Goal: Find specific page/section: Find specific page/section

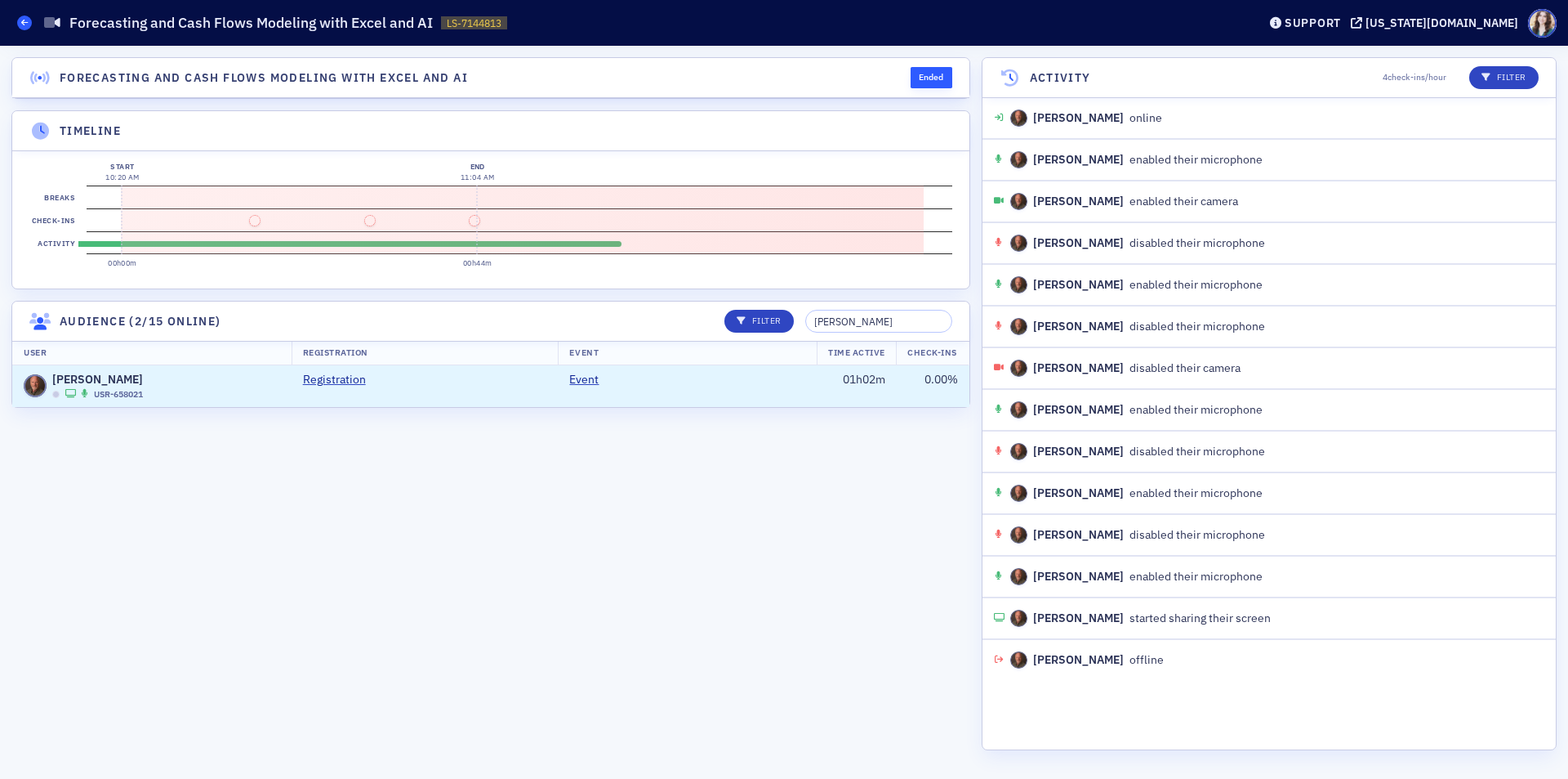
click at [19, 20] on span at bounding box center [25, 23] width 15 height 15
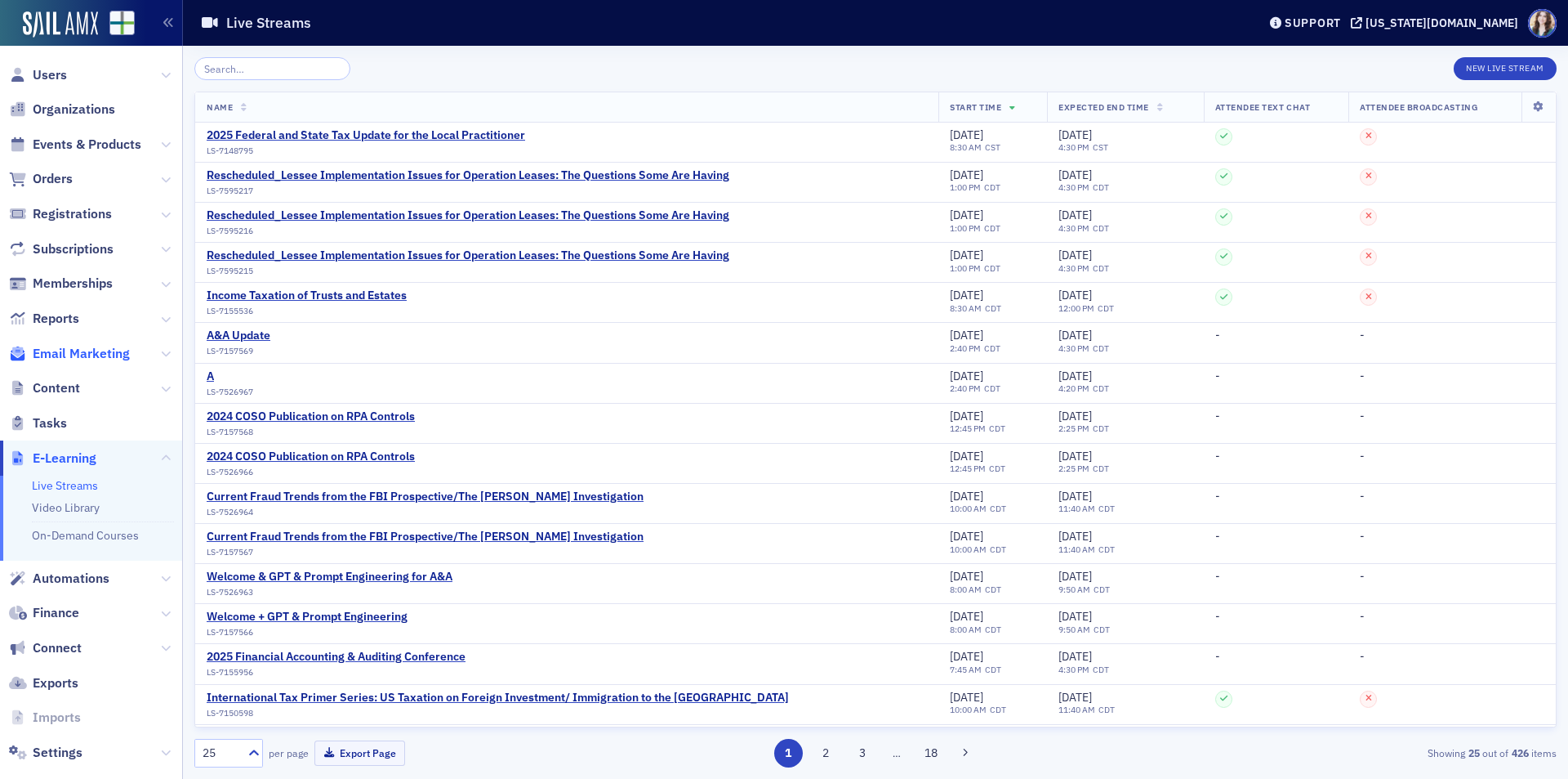
click at [75, 353] on span "Email Marketing" at bounding box center [81, 354] width 97 height 18
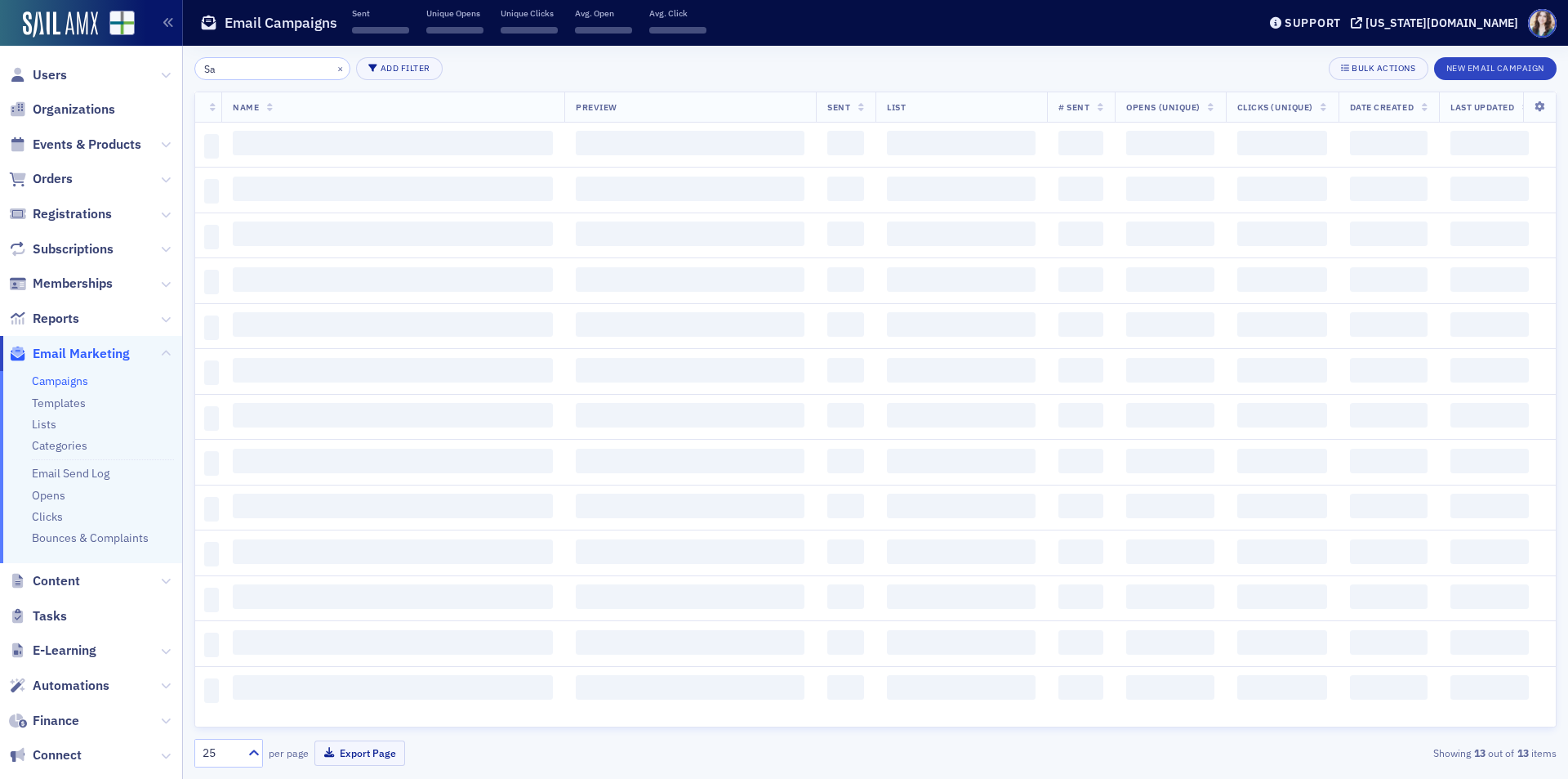
type input "S"
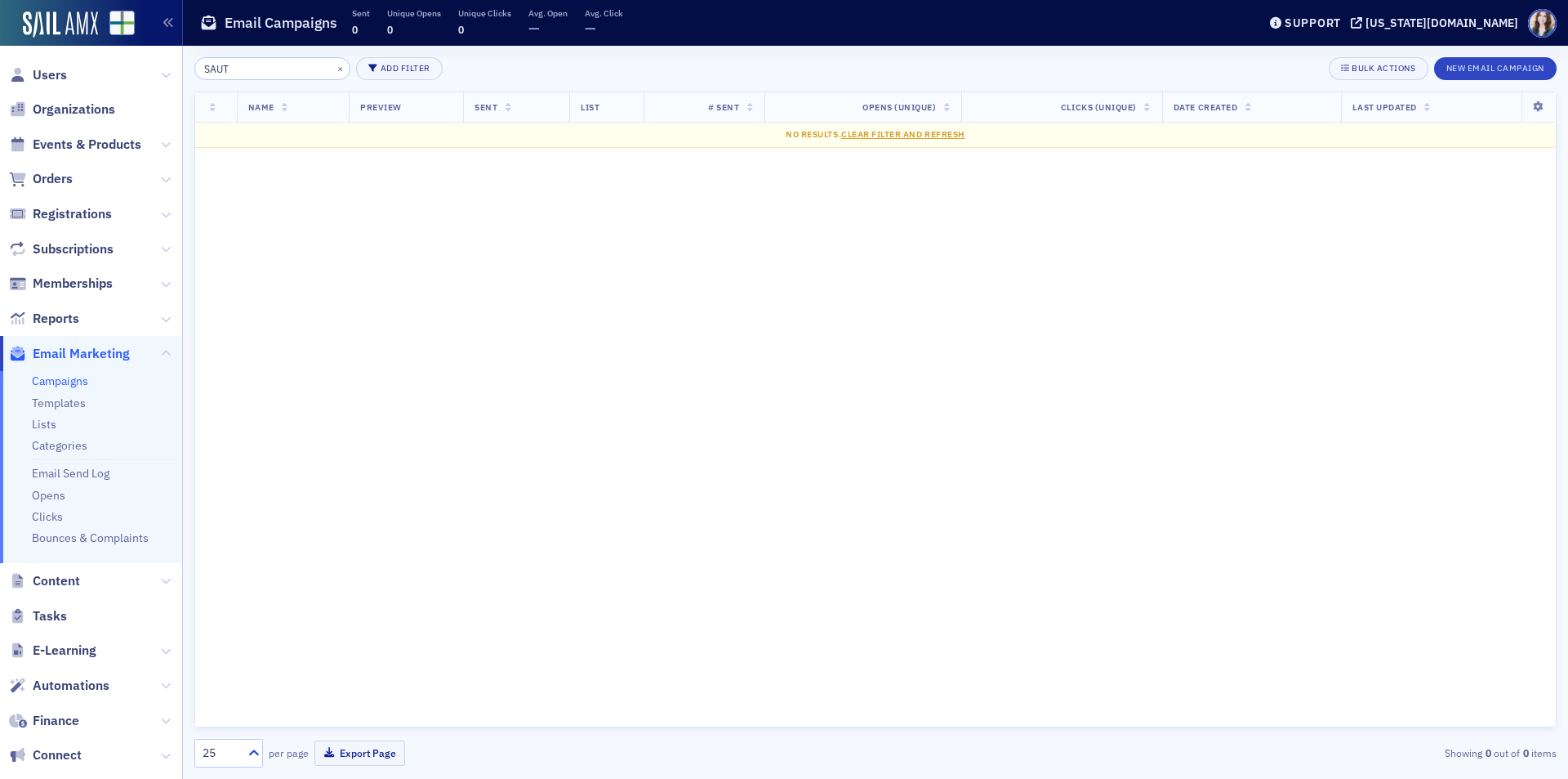
drag, startPoint x: 254, startPoint y: 68, endPoint x: 207, endPoint y: 70, distance: 47.0
click at [207, 70] on input "SAUT" at bounding box center [272, 68] width 156 height 23
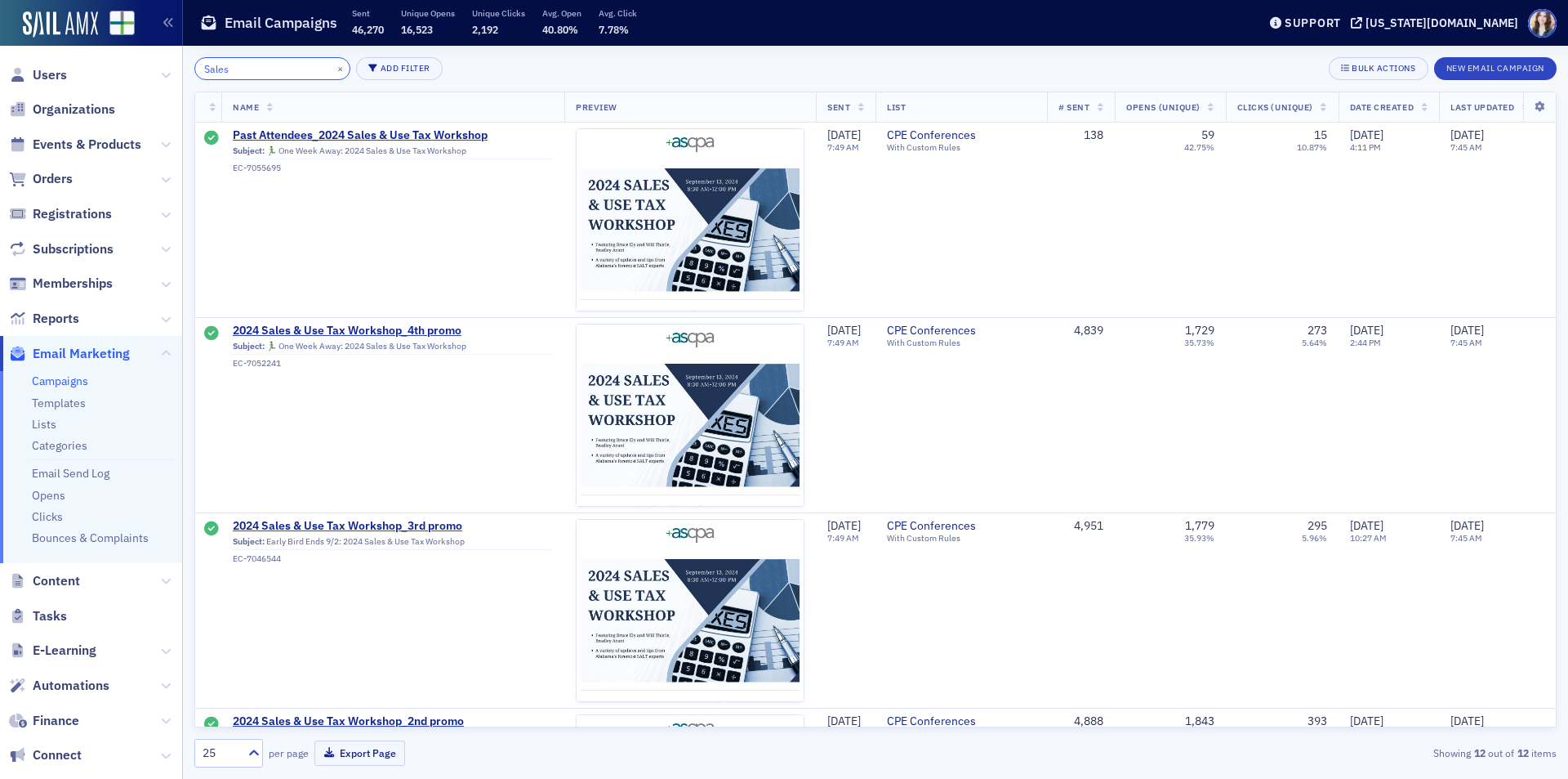
drag, startPoint x: 248, startPoint y: 72, endPoint x: 223, endPoint y: 70, distance: 25.1
click at [223, 70] on input "Sales" at bounding box center [272, 68] width 156 height 23
click at [242, 66] on input "Sales" at bounding box center [272, 68] width 156 height 23
drag, startPoint x: 242, startPoint y: 66, endPoint x: 196, endPoint y: 70, distance: 46.2
click at [196, 70] on input "Sales" at bounding box center [272, 68] width 156 height 23
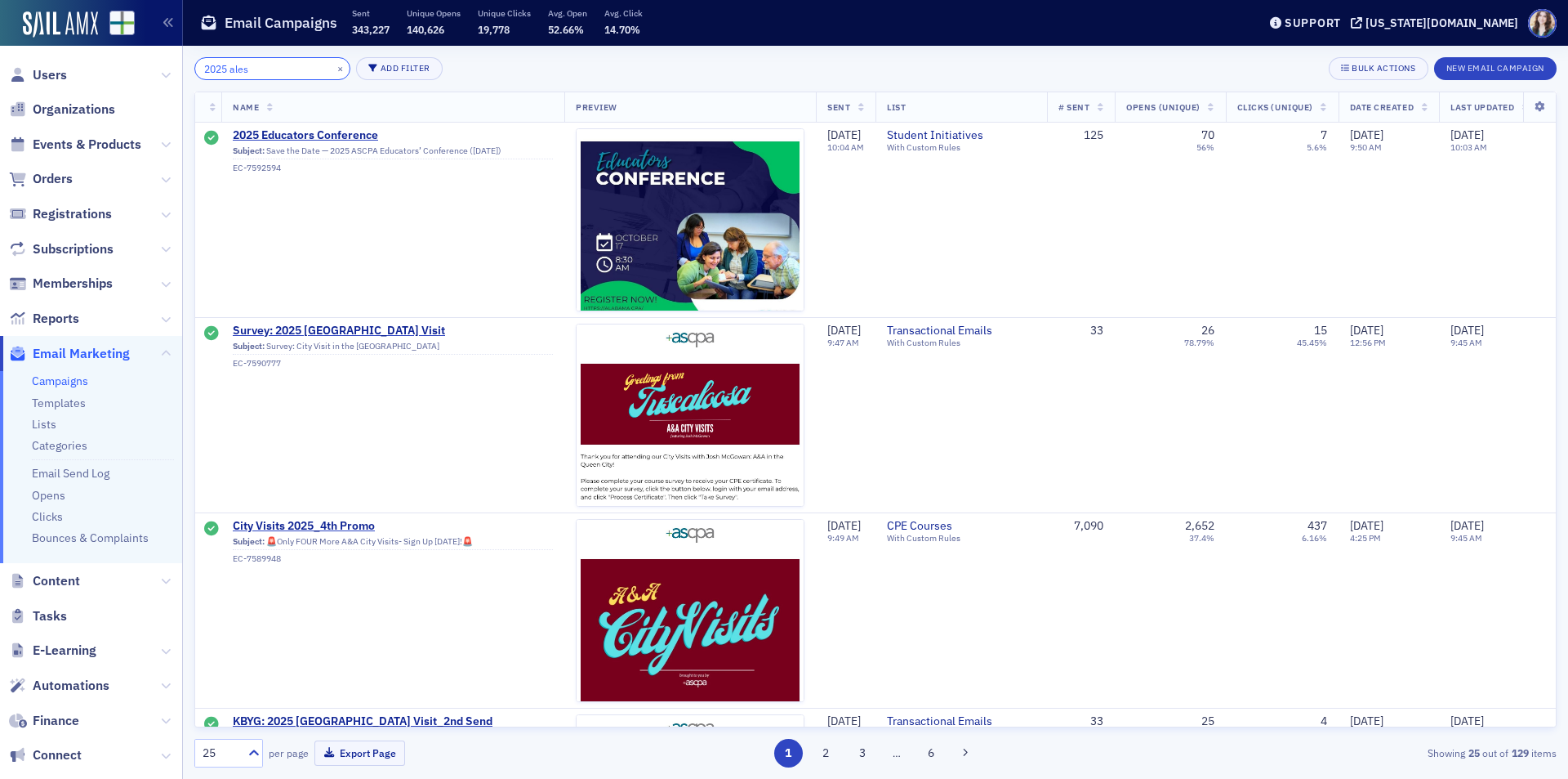
click at [230, 69] on input "2025 ales" at bounding box center [272, 68] width 156 height 23
type input "2025 Sales"
click at [333, 71] on button "×" at bounding box center [340, 67] width 15 height 15
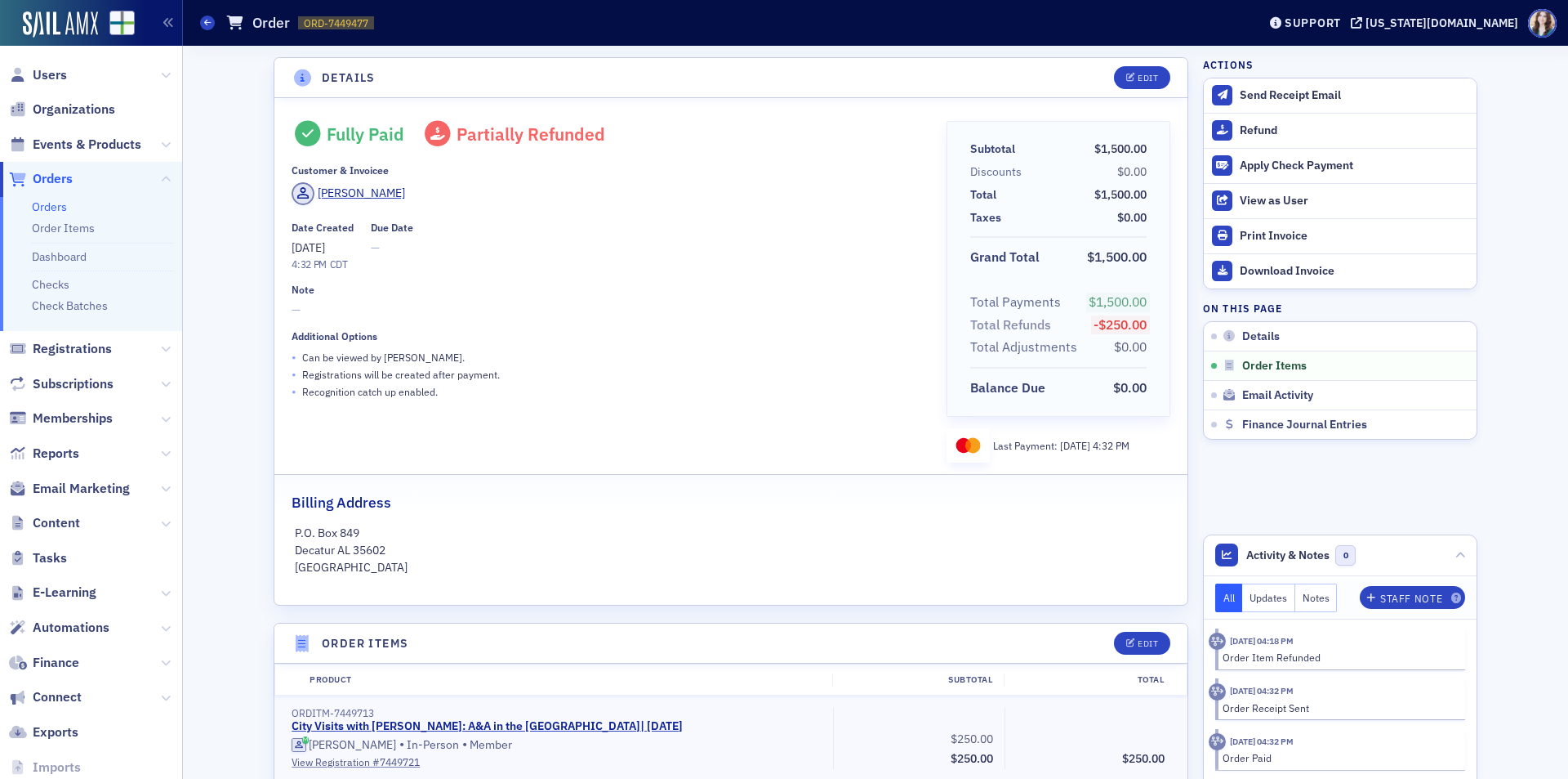
scroll to position [572, 0]
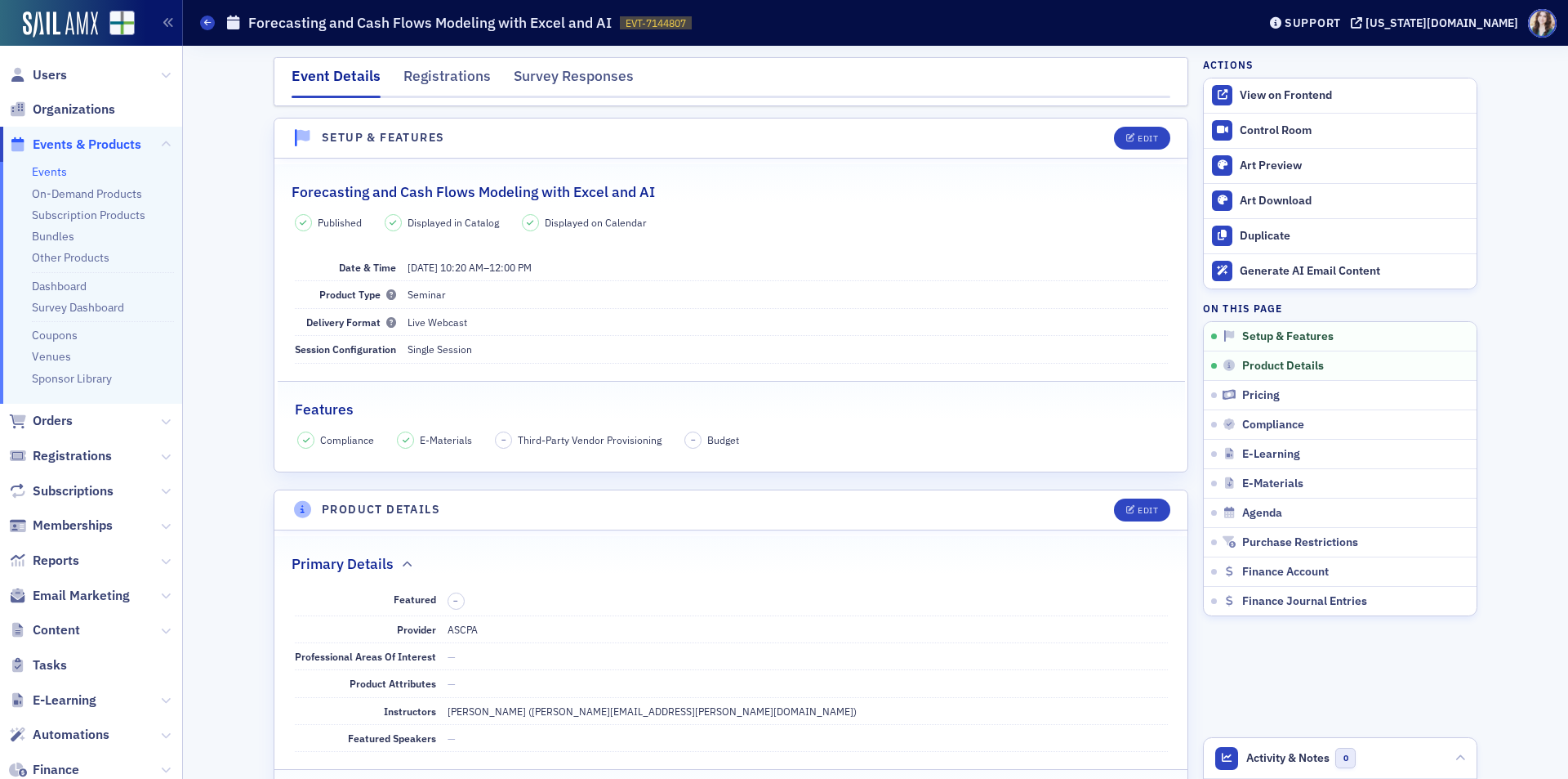
click at [46, 167] on link "Events" at bounding box center [49, 171] width 35 height 15
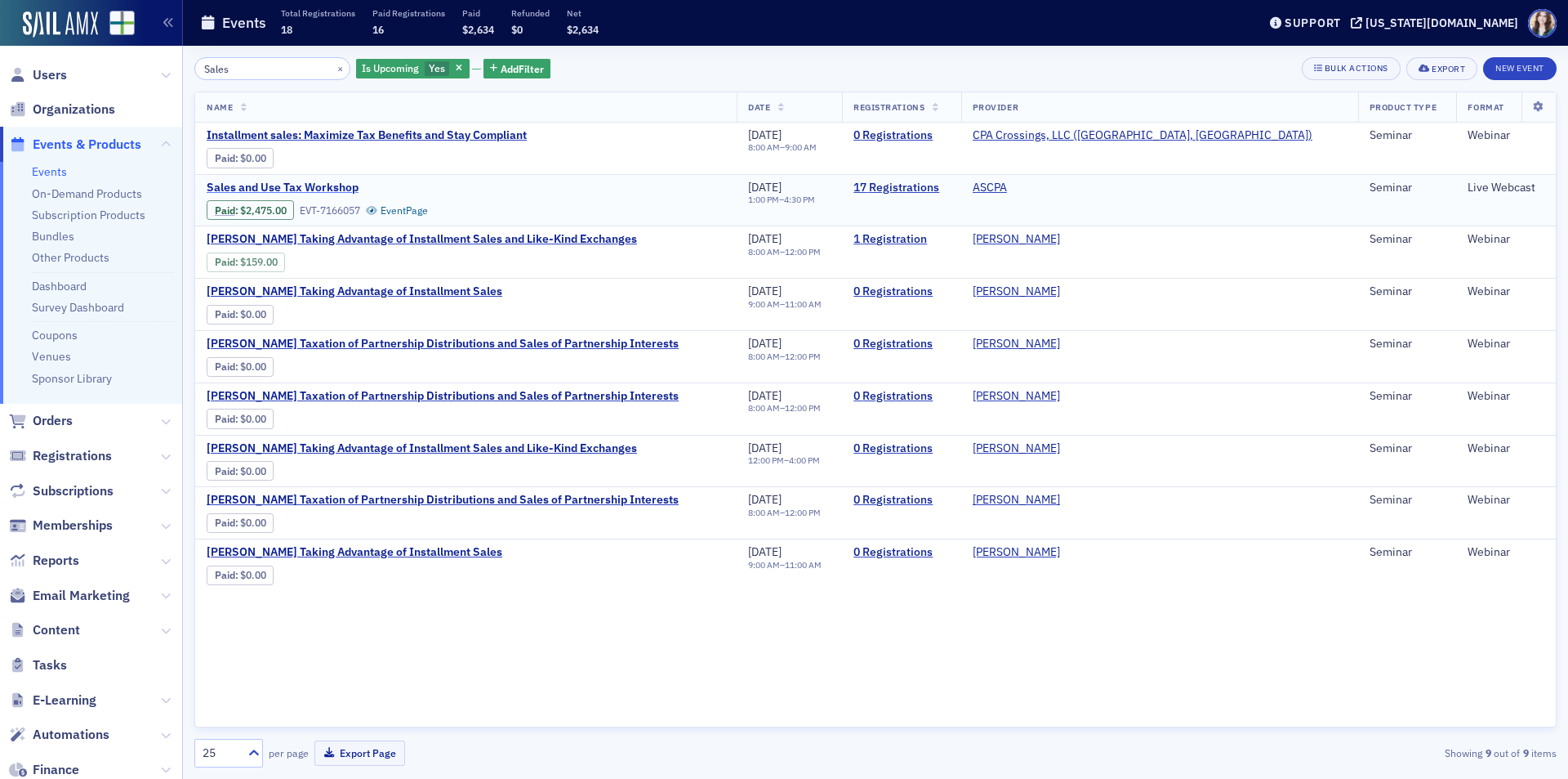
type input "Sales"
click at [307, 187] on span "Sales and Use Tax Workshop" at bounding box center [344, 187] width 275 height 15
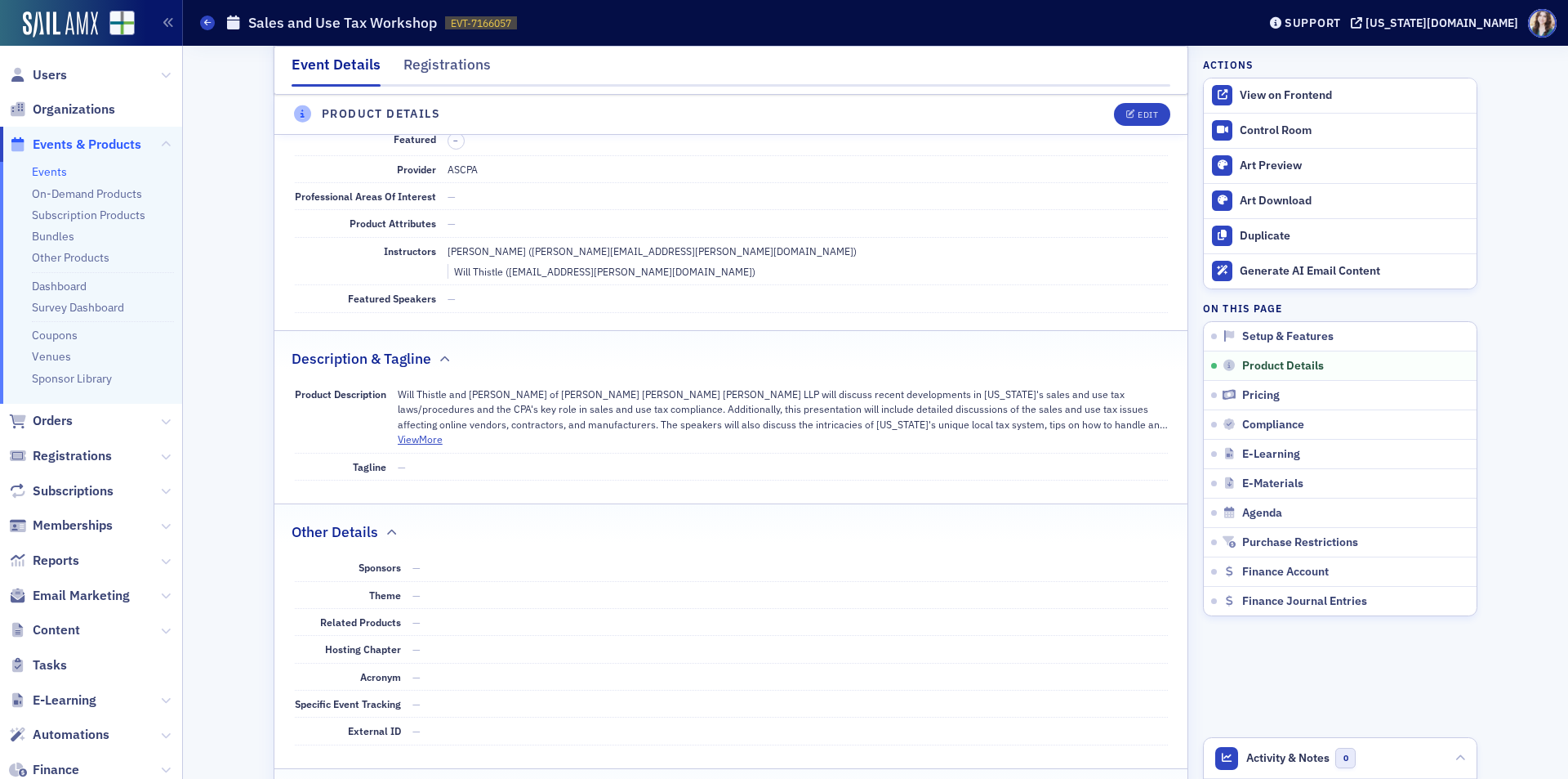
scroll to position [491, 0]
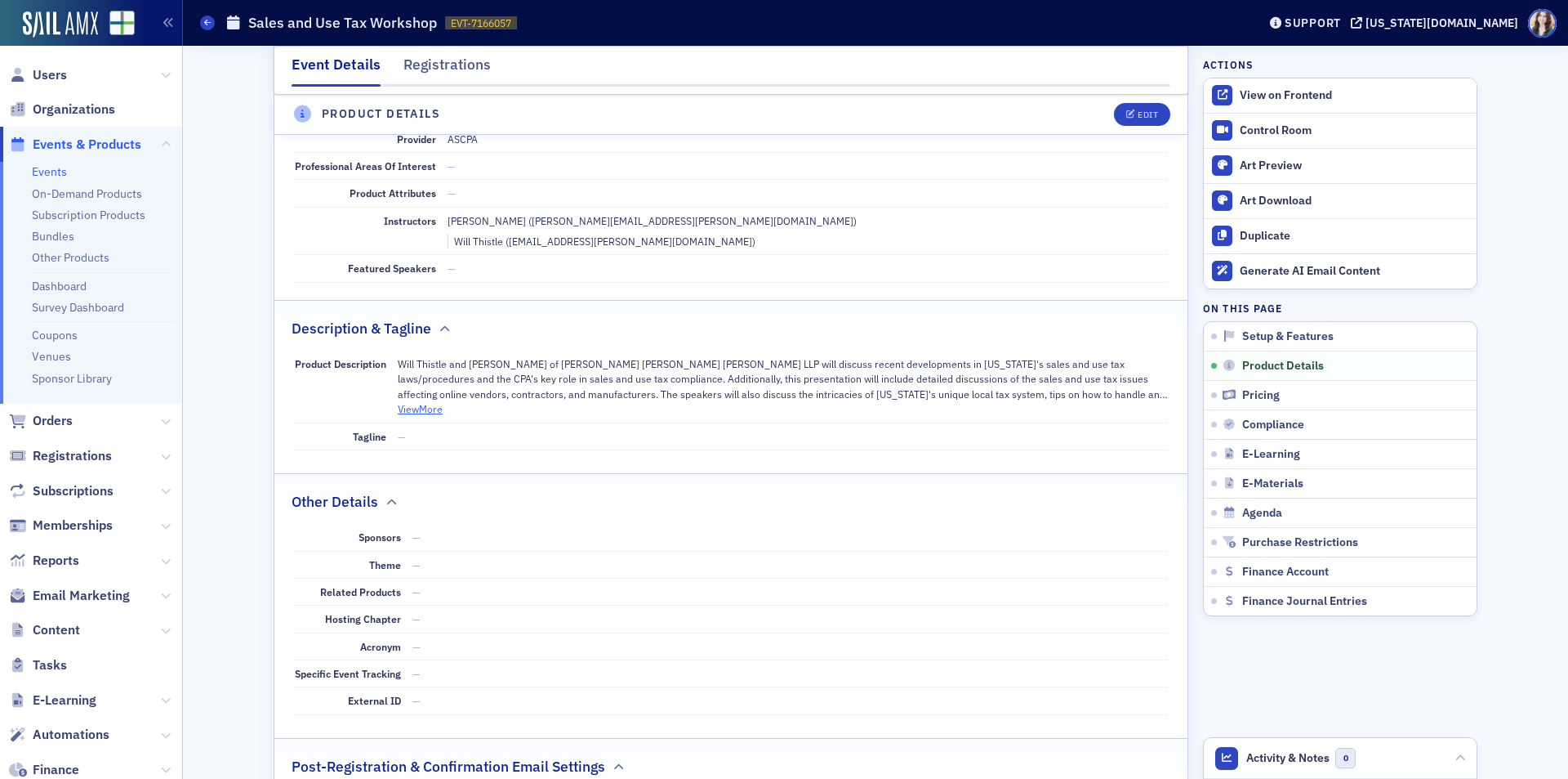
click at [408, 401] on button "View More" at bounding box center [419, 409] width 45 height 15
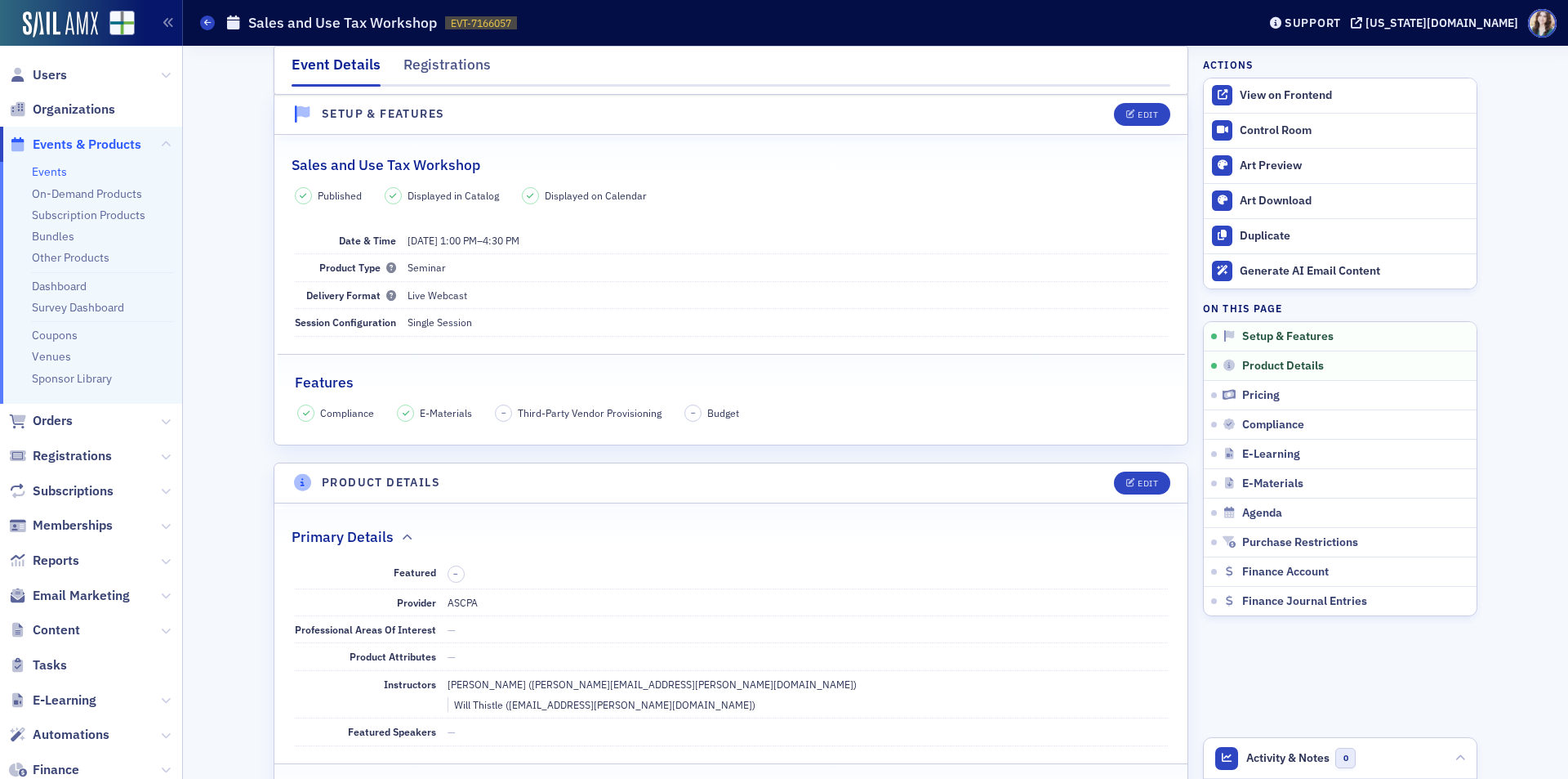
scroll to position [0, 0]
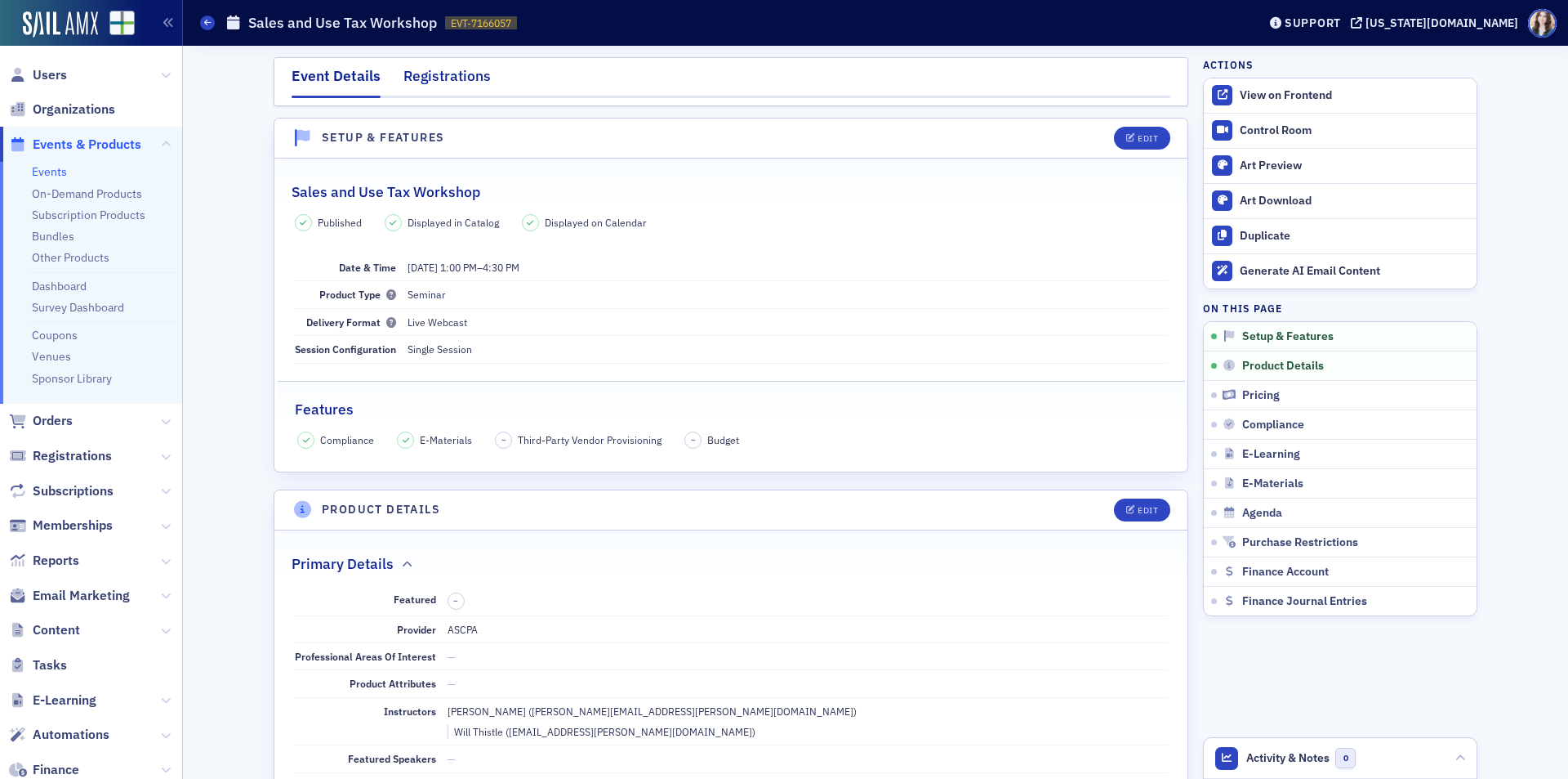
click at [461, 73] on div "Registrations" at bounding box center [447, 80] width 87 height 30
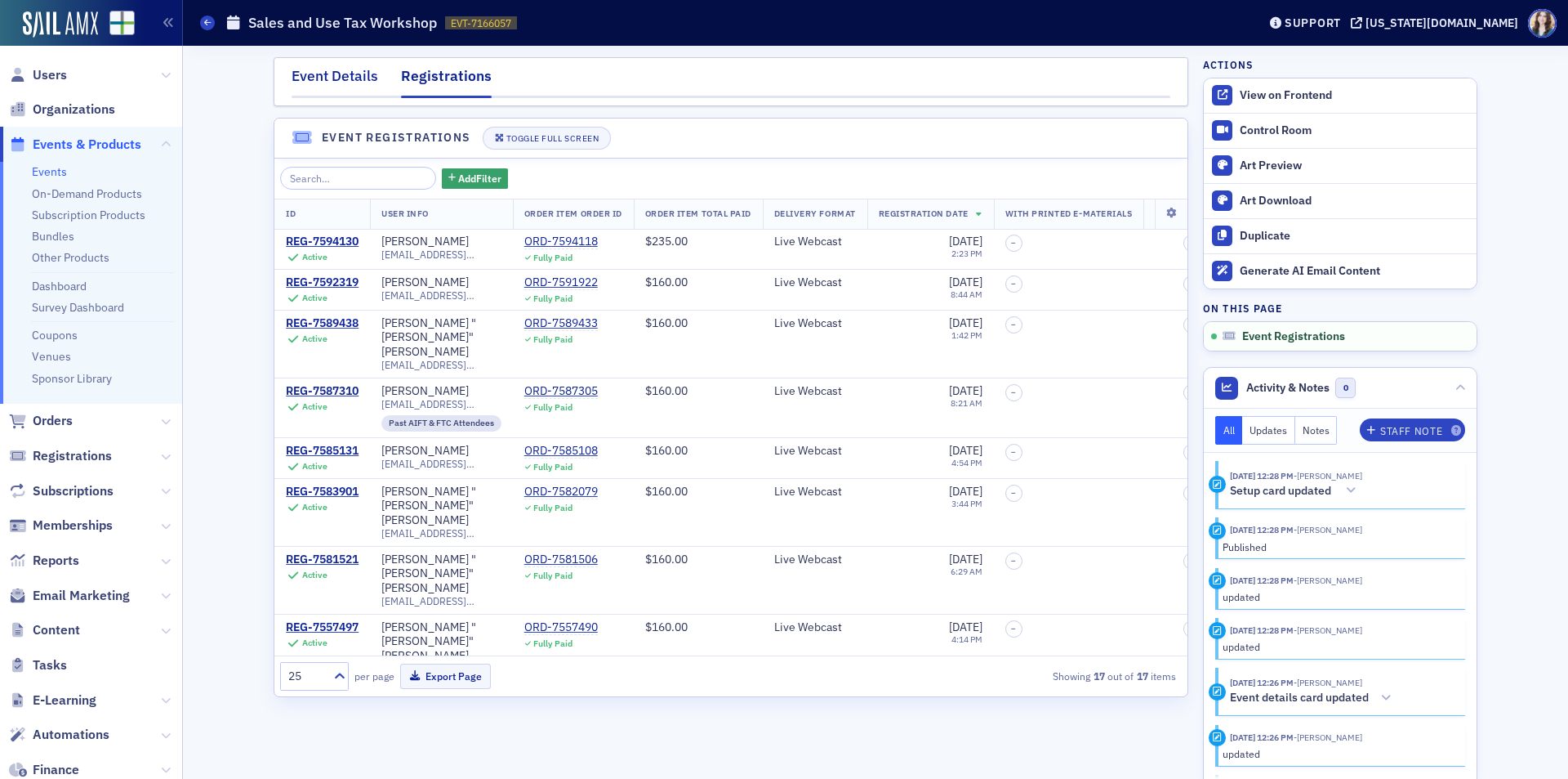
click at [346, 89] on div "Event Details" at bounding box center [334, 80] width 86 height 30
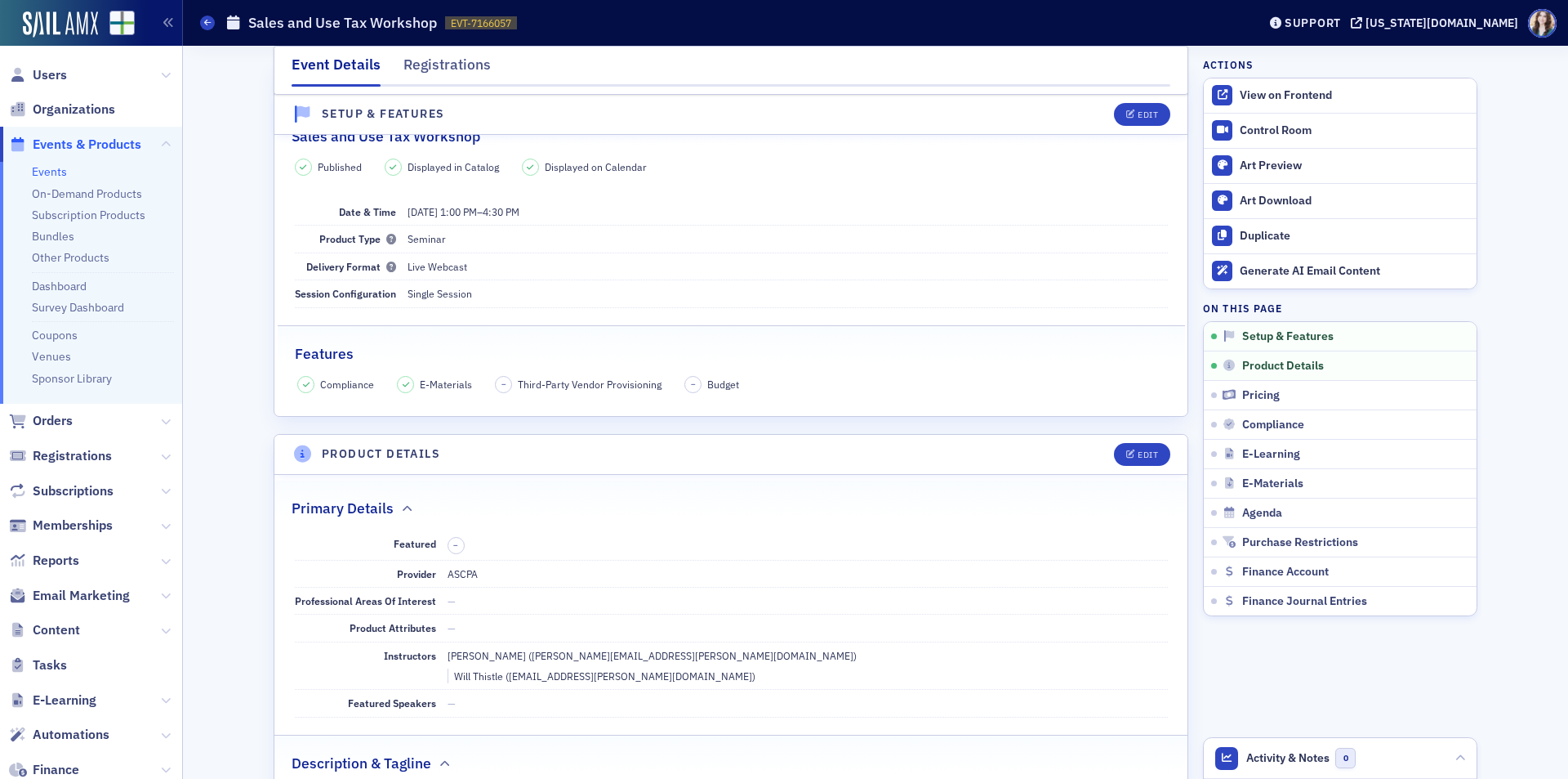
scroll to position [82, 0]
